Goal: Information Seeking & Learning: Learn about a topic

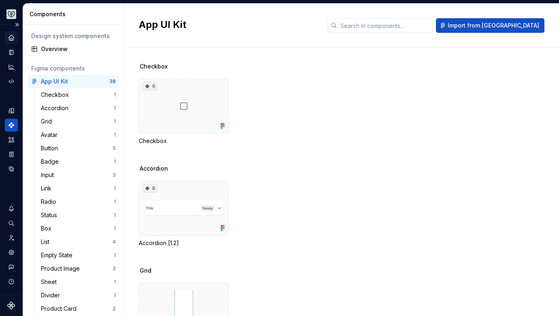
click at [11, 37] on icon "Home" at bounding box center [11, 37] width 5 height 5
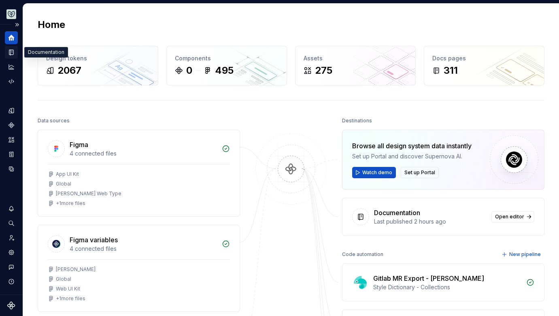
click at [6, 53] on div "Documentation" at bounding box center [11, 52] width 13 height 13
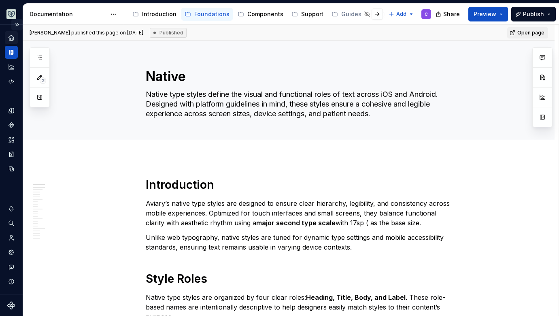
click at [17, 26] on button "Expand sidebar" at bounding box center [16, 24] width 11 height 11
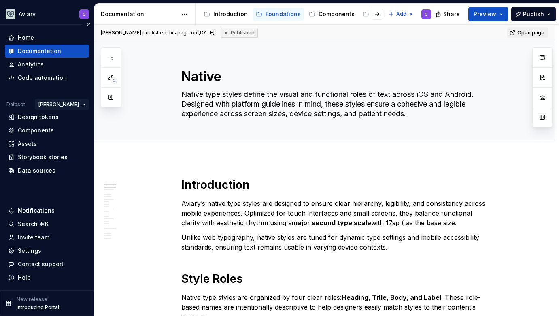
click at [77, 103] on html "Aviary C Home Documentation Analytics Code automation Dataset [PERSON_NAME] Des…" at bounding box center [279, 158] width 559 height 316
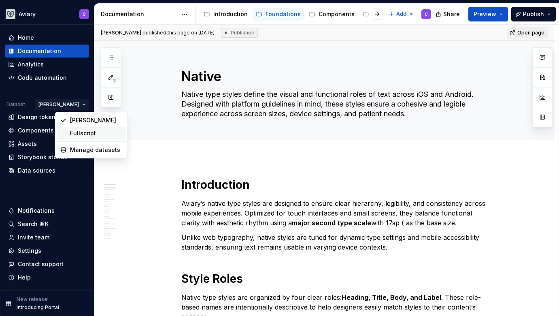
click at [90, 133] on div "Fullscript" at bounding box center [96, 133] width 53 height 8
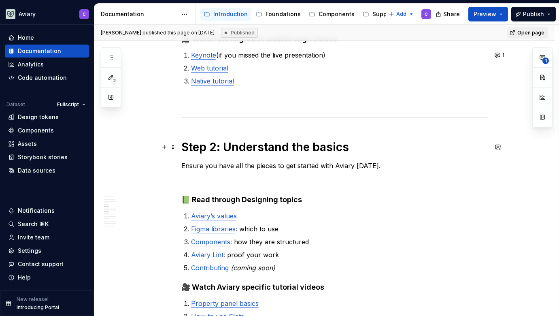
scroll to position [311, 0]
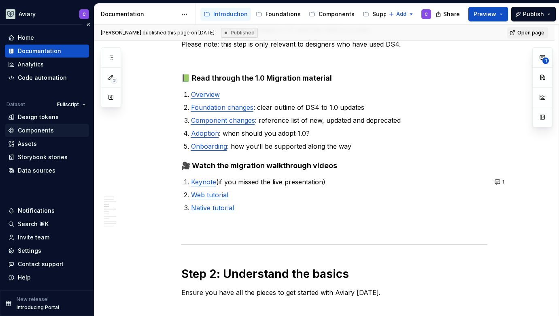
click at [45, 132] on div "Components" at bounding box center [36, 130] width 36 height 8
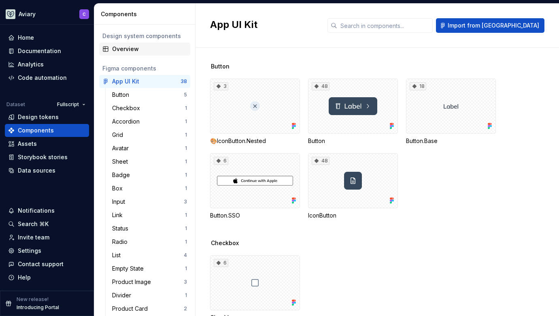
click at [135, 50] on div "Overview" at bounding box center [149, 49] width 75 height 8
click at [125, 45] on div "Overview" at bounding box center [149, 49] width 75 height 8
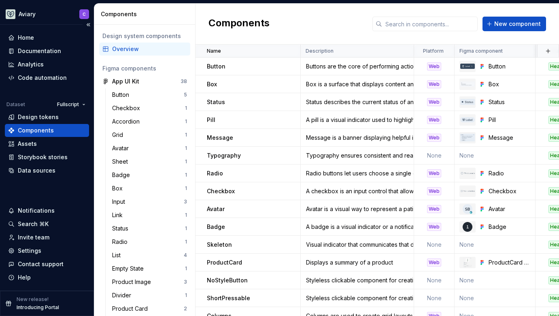
click at [36, 134] on div "Components" at bounding box center [36, 130] width 36 height 8
click at [334, 153] on div "Typography ensures consistent and readable text styles across the app, from hea…" at bounding box center [357, 155] width 112 height 8
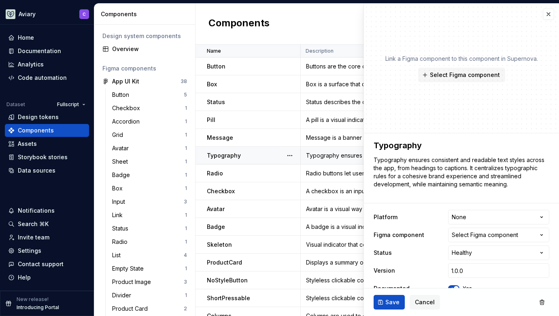
click at [259, 155] on div "Typography" at bounding box center [253, 155] width 93 height 8
type textarea "*"
click at [543, 12] on button "button" at bounding box center [548, 14] width 11 height 11
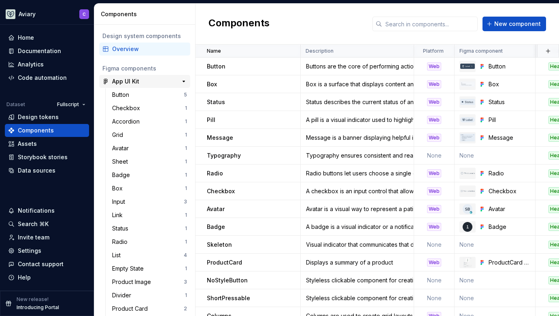
click at [132, 79] on div "App UI Kit" at bounding box center [125, 81] width 27 height 8
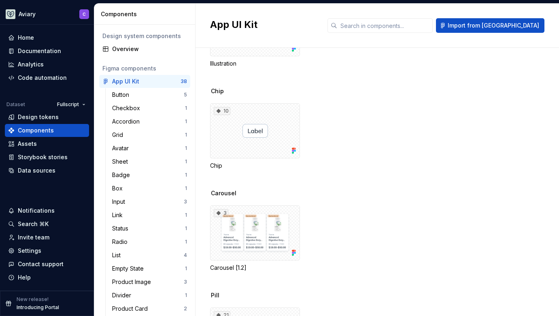
scroll to position [2635, 0]
